Goal: Transaction & Acquisition: Purchase product/service

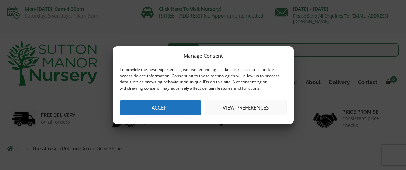
click at [158, 106] on button "Accept" at bounding box center [161, 107] width 82 height 15
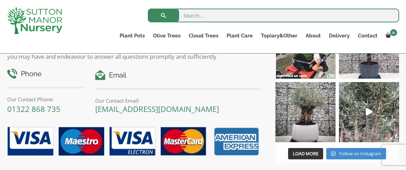
scroll to position [976, 0]
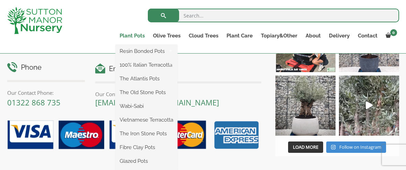
click at [131, 37] on link "Plant Pots" at bounding box center [132, 36] width 33 height 10
click at [135, 45] on ul "Resin Bonded Pots The Amalfi Pots The Milan Pots The Capri Pots The Brunello Po…" at bounding box center [147, 114] width 62 height 138
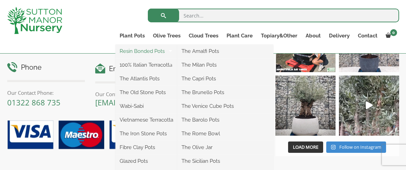
click at [141, 53] on link "Resin Bonded Pots" at bounding box center [147, 51] width 62 height 10
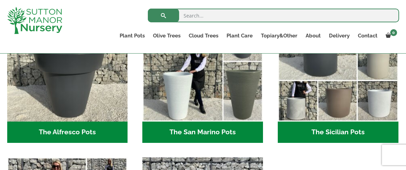
scroll to position [866, 0]
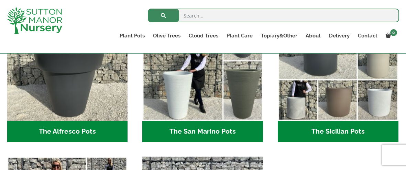
click at [210, 134] on h2 "The San Marino Pots (17)" at bounding box center [202, 131] width 121 height 21
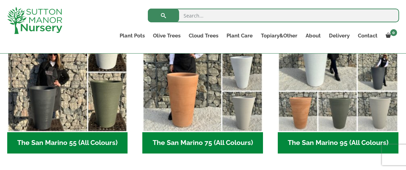
scroll to position [221, 0]
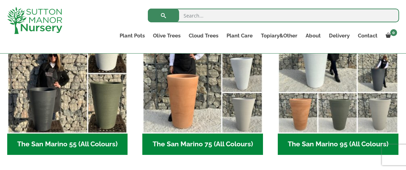
click at [75, 149] on h2 "The San Marino 55 (All Colours) (5)" at bounding box center [67, 144] width 121 height 21
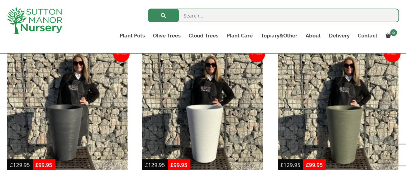
scroll to position [179, 0]
